Goal: Information Seeking & Learning: Learn about a topic

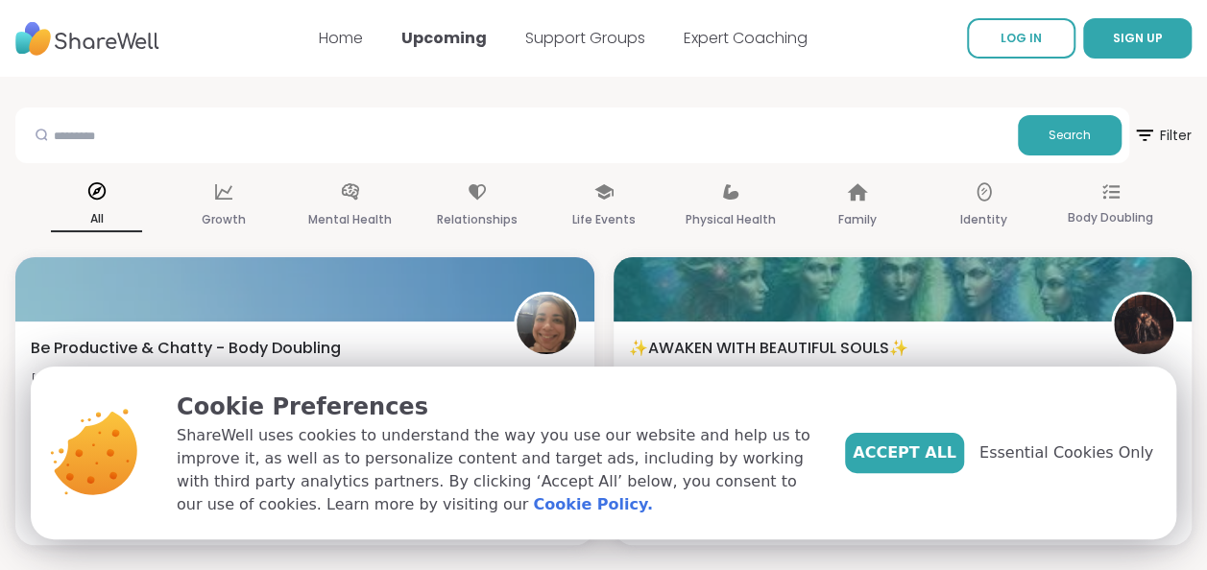
click at [924, 455] on span "Accept All" at bounding box center [905, 453] width 104 height 23
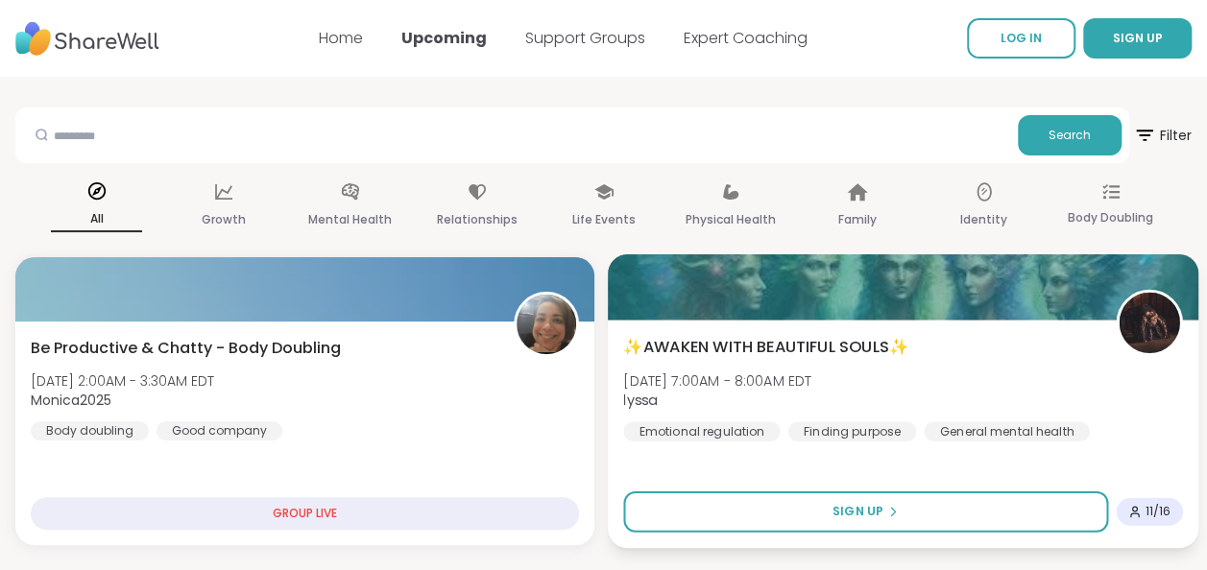
click at [918, 449] on div "✨AWAKEN WITH BEAUTIFUL SOULS✨ [DATE] 7:00AM - 8:00AM EDT lyssa Emotional regula…" at bounding box center [902, 434] width 591 height 229
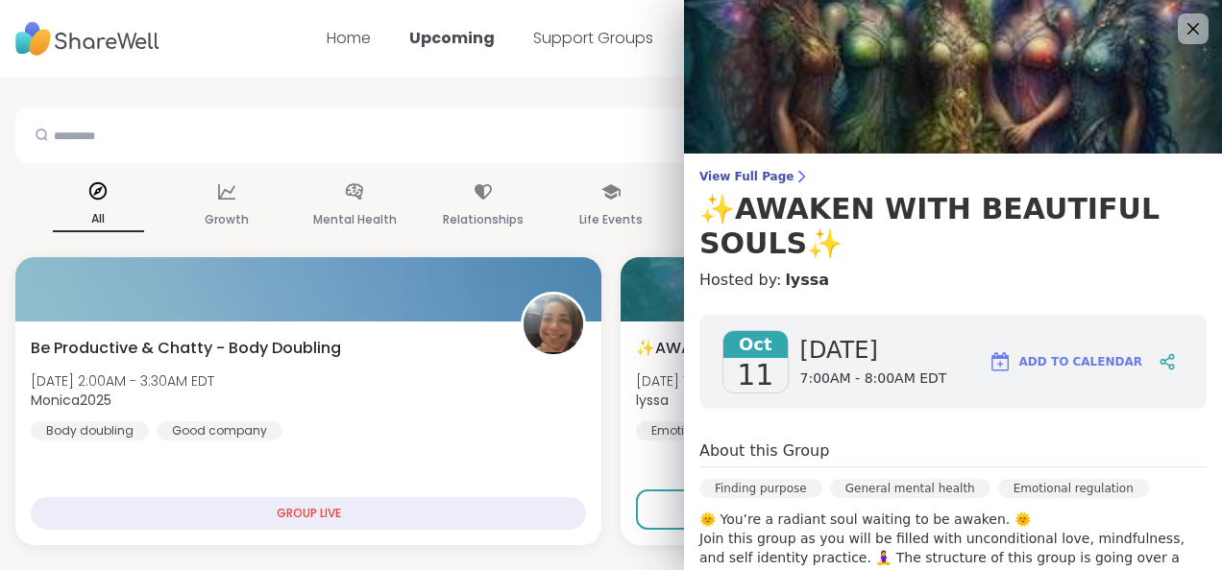
click at [774, 353] on div "[DATE] [DATE] 7:00AM - 8:00AM EDT" at bounding box center [834, 361] width 224 height 63
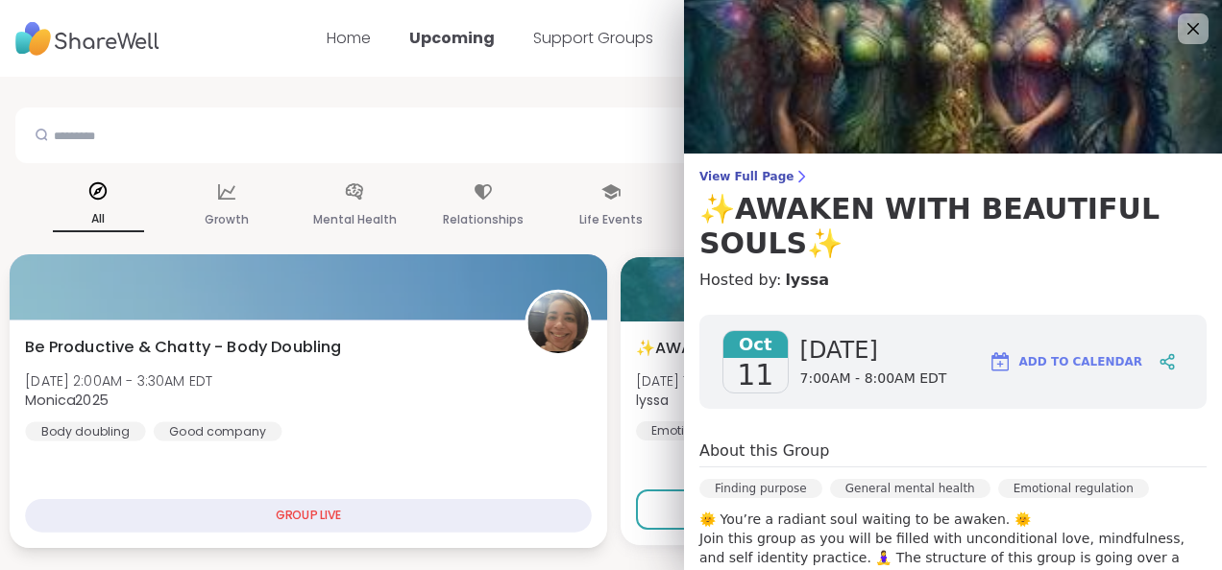
click at [571, 287] on div at bounding box center [308, 287] width 597 height 65
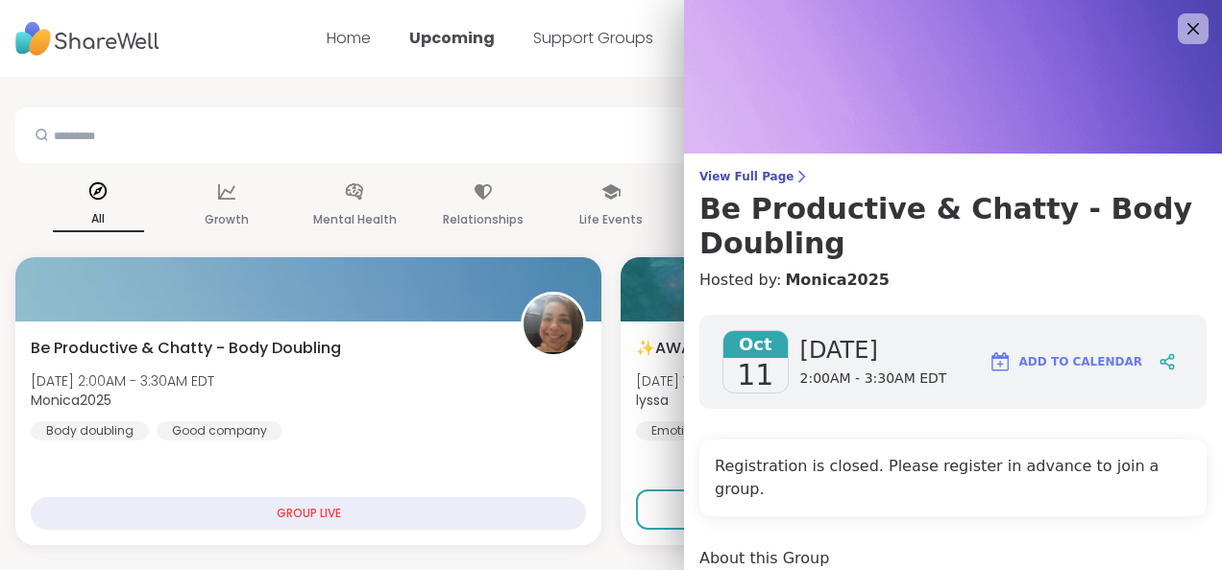
click at [985, 138] on img at bounding box center [953, 77] width 538 height 154
click at [1180, 31] on icon at bounding box center [1192, 28] width 24 height 24
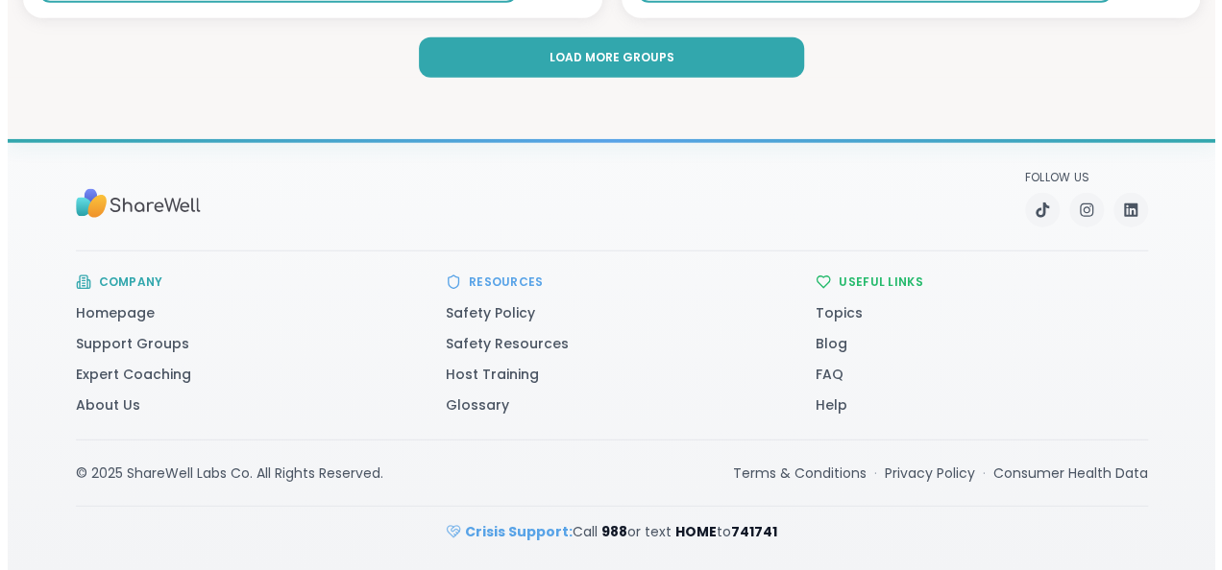
scroll to position [6079, 0]
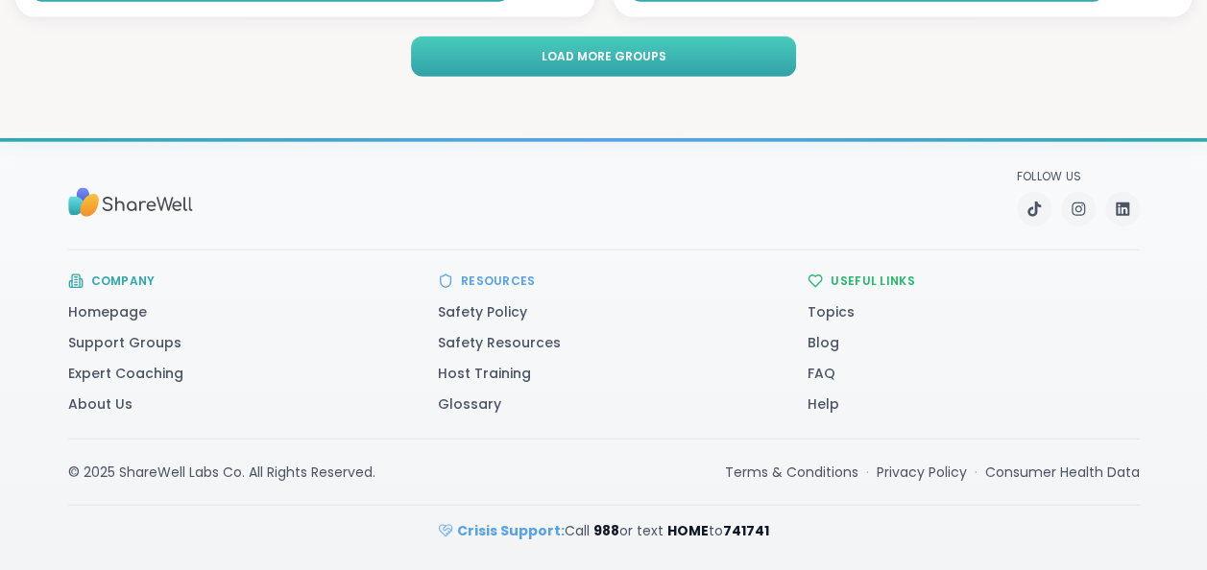
click at [618, 58] on span "Load more groups" at bounding box center [603, 56] width 125 height 17
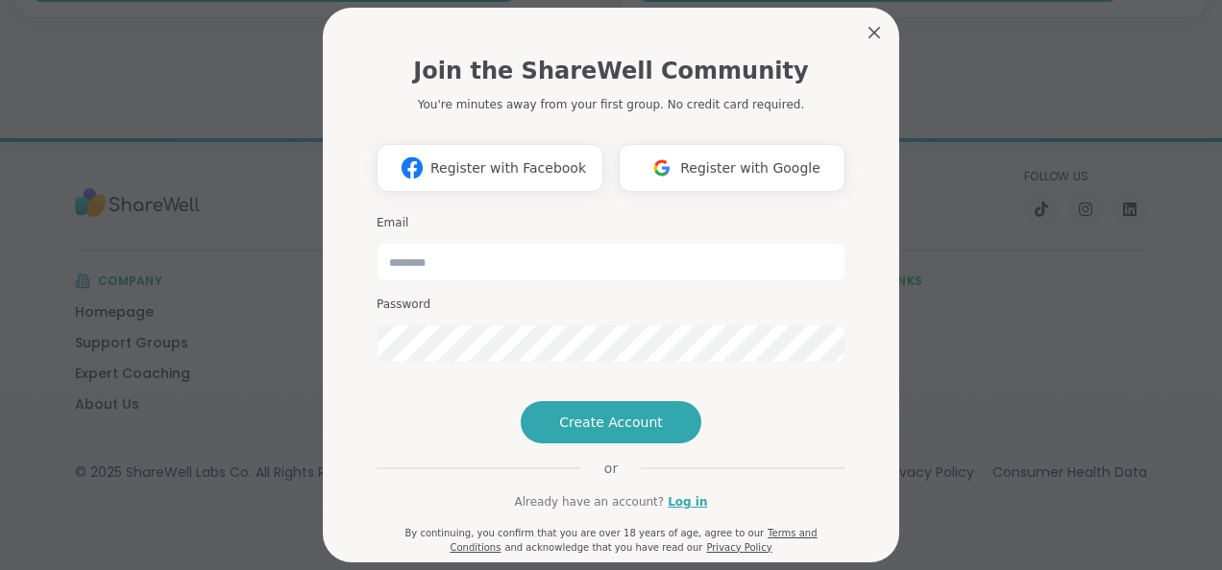
click at [749, 489] on div "Join the ShareWell Community You're minutes away from your first group. No cred…" at bounding box center [610, 296] width 469 height 517
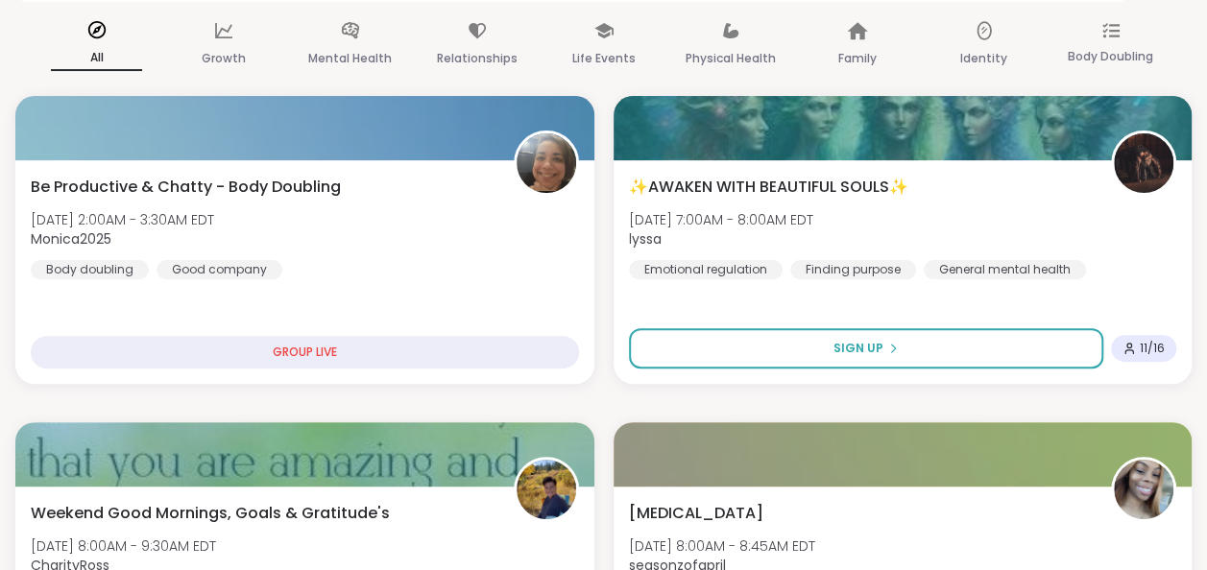
scroll to position [0, 0]
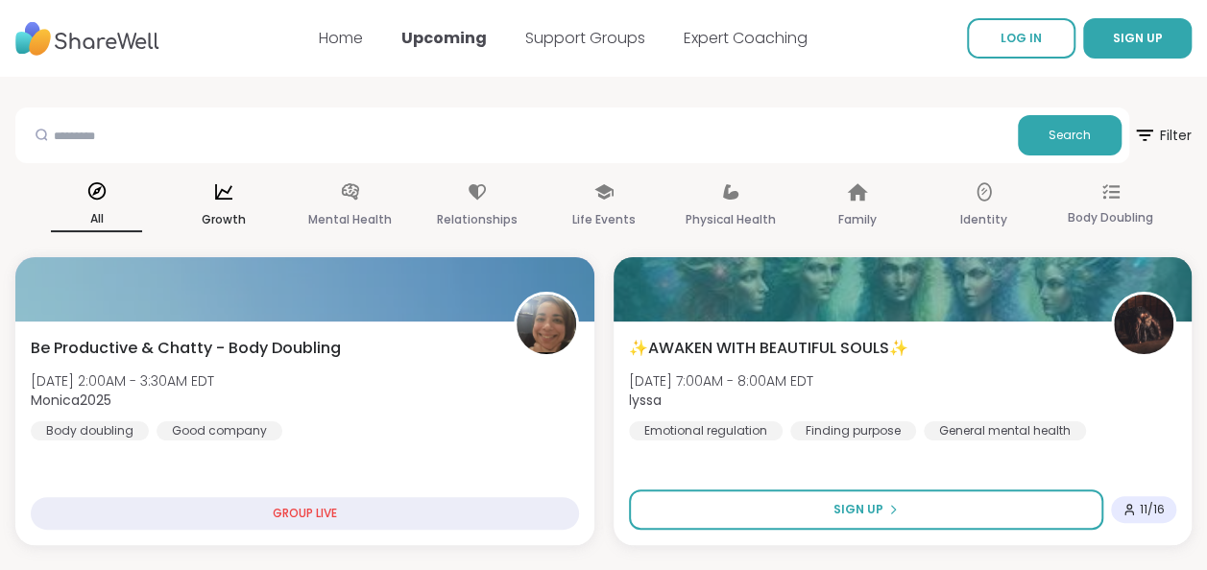
click at [232, 196] on icon at bounding box center [223, 192] width 21 height 21
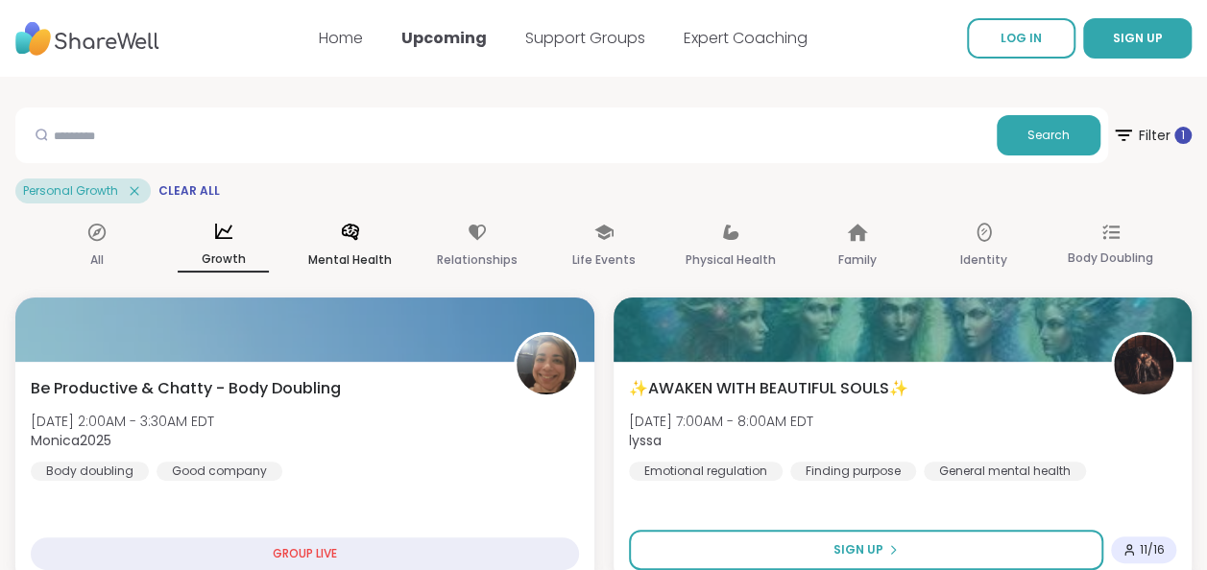
click at [357, 260] on p "Mental Health" at bounding box center [350, 260] width 84 height 23
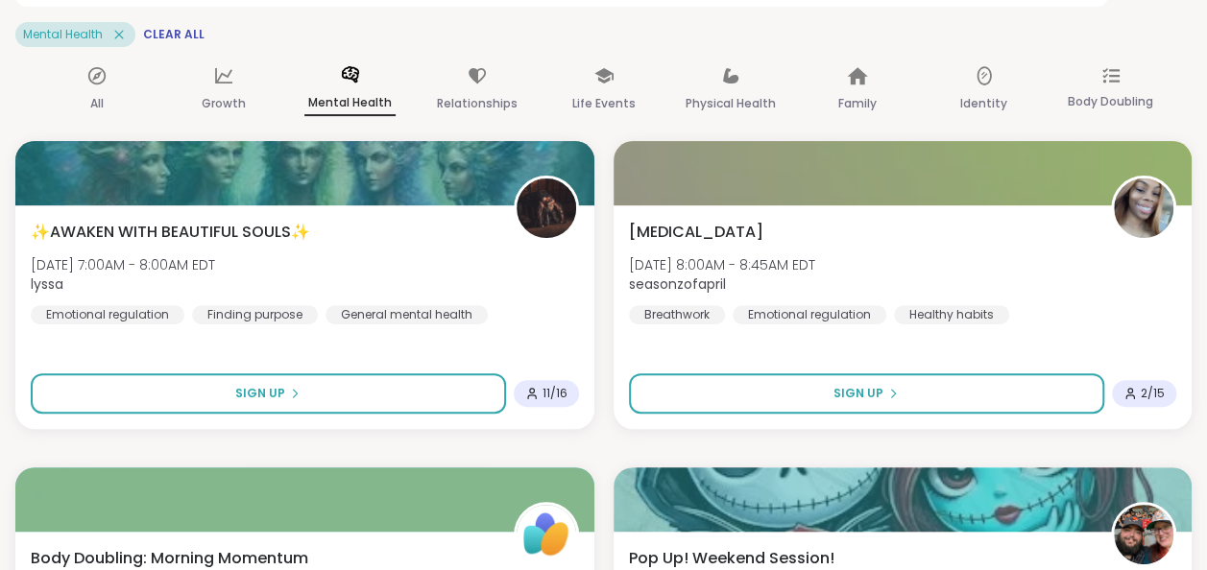
scroll to position [154, 0]
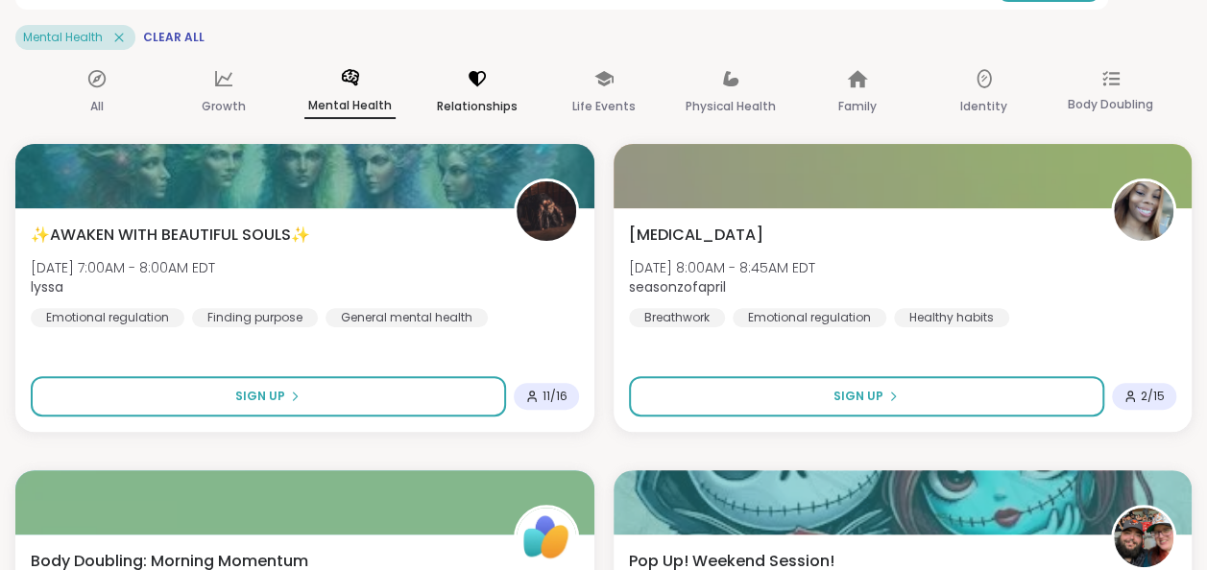
click at [472, 111] on p "Relationships" at bounding box center [477, 106] width 81 height 23
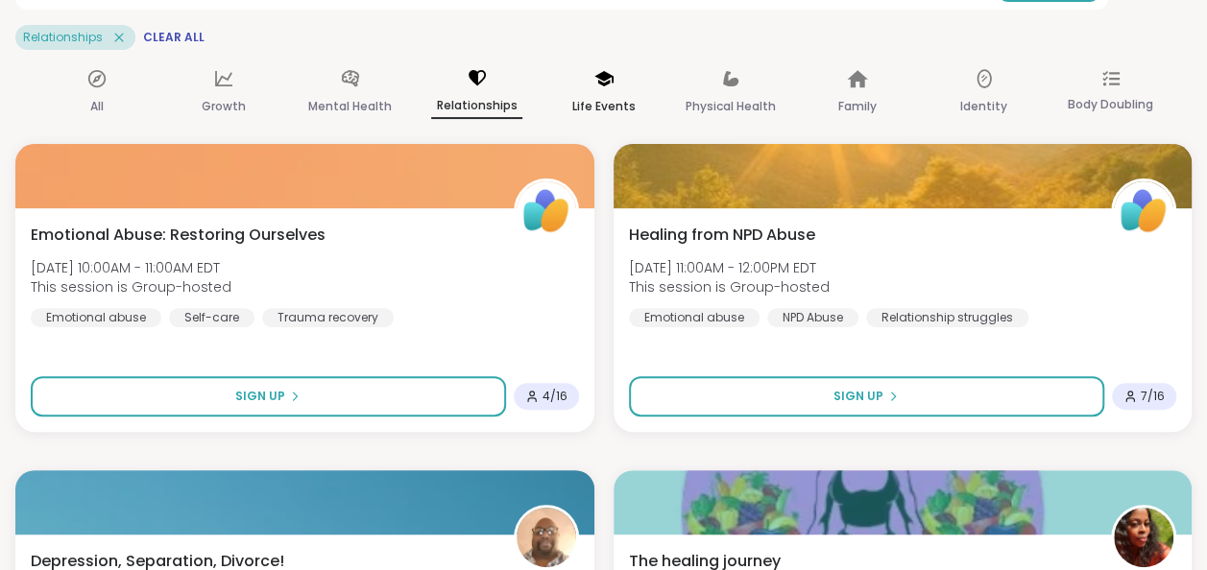
click at [607, 102] on p "Life Events" at bounding box center [603, 106] width 63 height 23
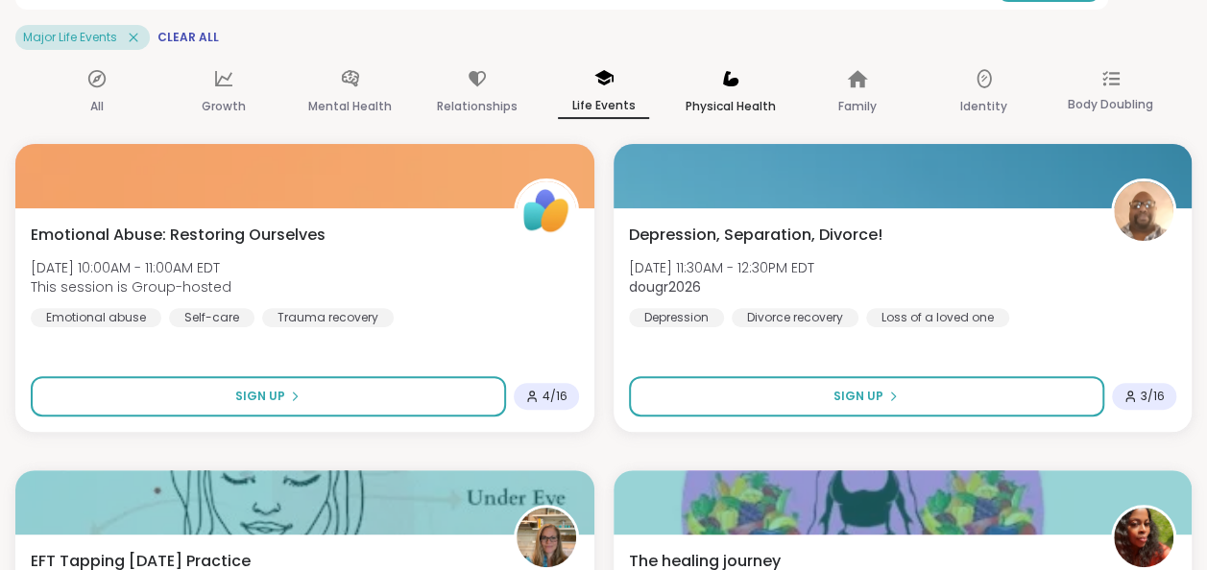
click at [695, 115] on p "Physical Health" at bounding box center [731, 106] width 90 height 23
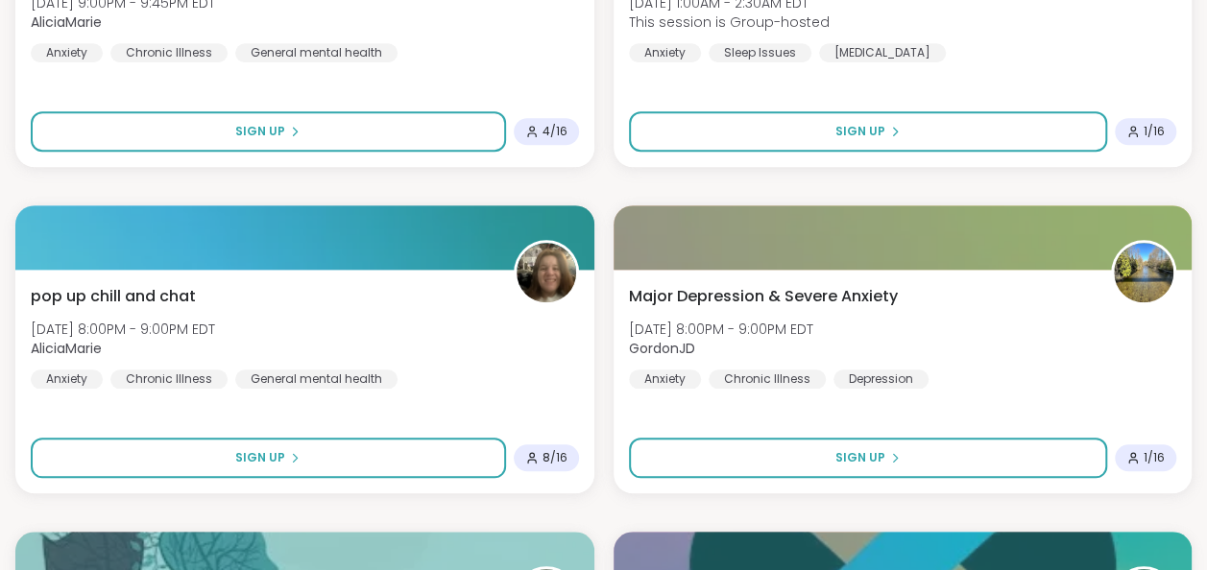
scroll to position [4379, 0]
